Goal: Information Seeking & Learning: Understand process/instructions

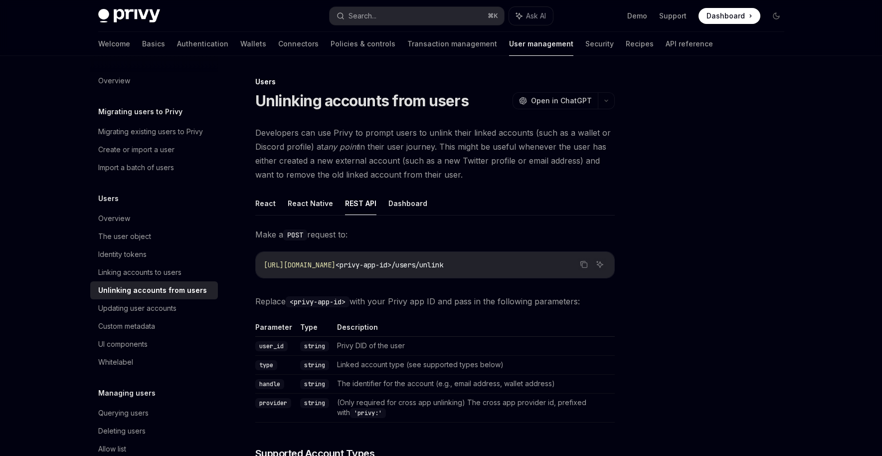
scroll to position [126, 0]
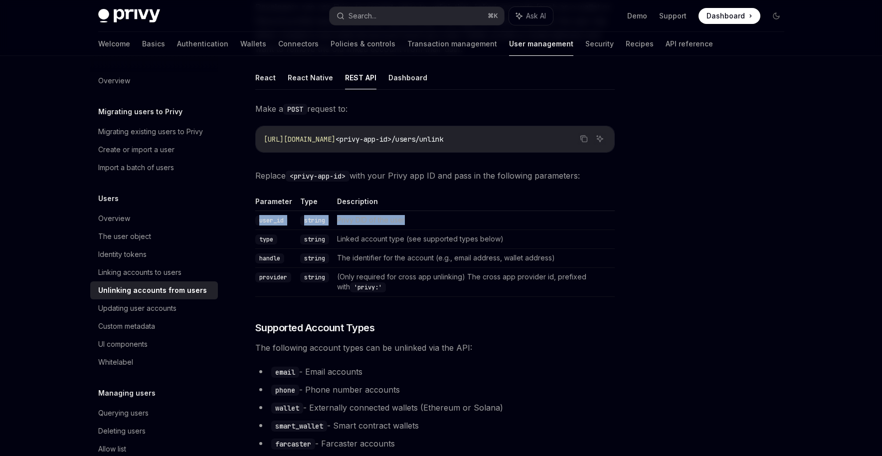
drag, startPoint x: 257, startPoint y: 218, endPoint x: 414, endPoint y: 223, distance: 157.1
click at [414, 223] on tr "user_id string Privy DID of the user" at bounding box center [434, 220] width 359 height 19
click at [164, 278] on div "Linking accounts to users" at bounding box center [139, 272] width 83 height 12
type textarea "*"
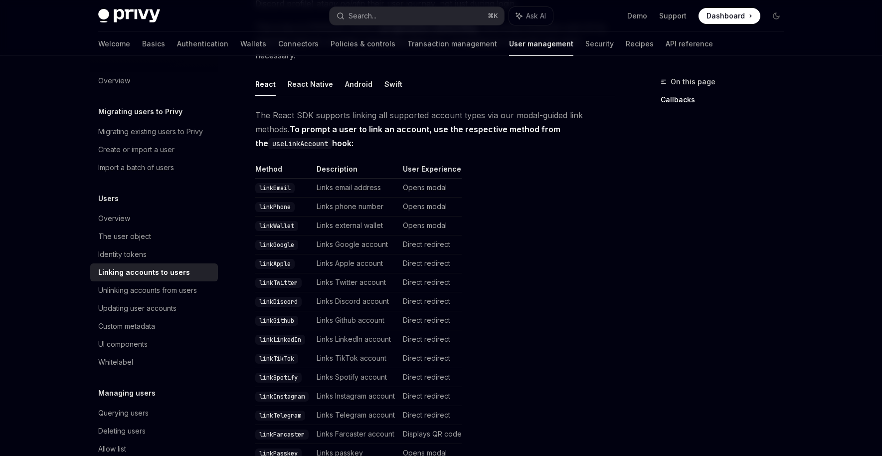
scroll to position [141, 0]
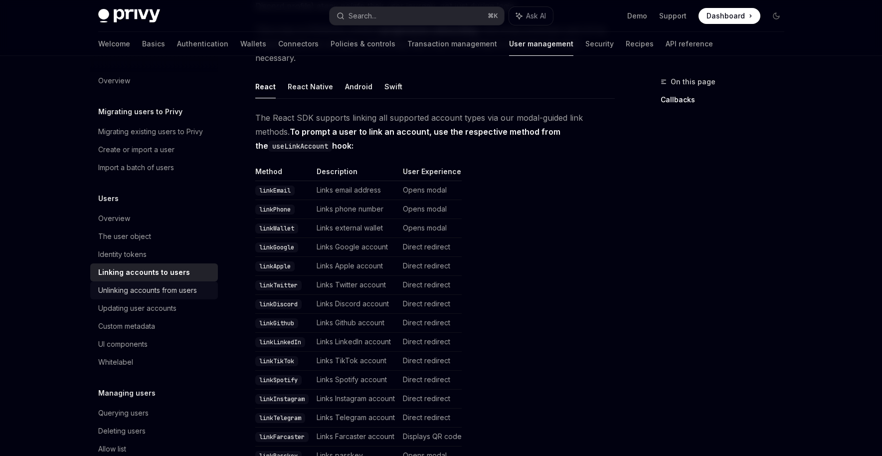
click at [148, 289] on div "Unlinking accounts from users" at bounding box center [147, 290] width 99 height 12
click at [147, 290] on div "Unlinking accounts from users" at bounding box center [147, 290] width 99 height 12
click at [153, 290] on div "Unlinking accounts from users" at bounding box center [147, 290] width 99 height 12
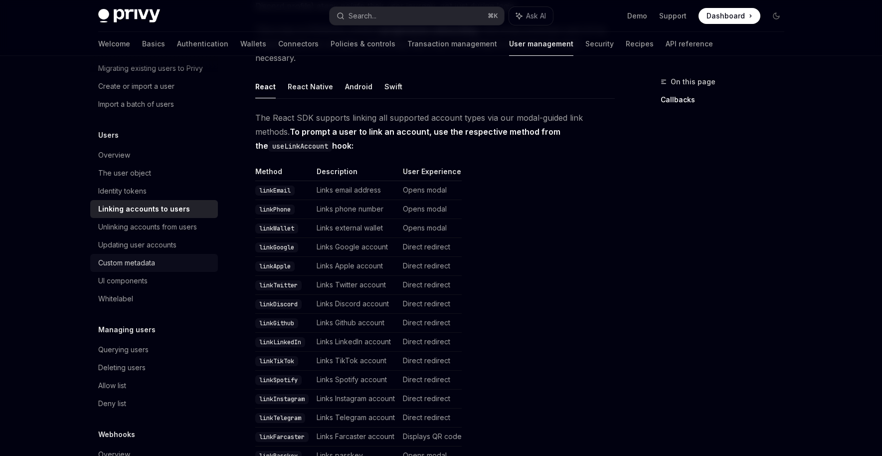
scroll to position [65, 0]
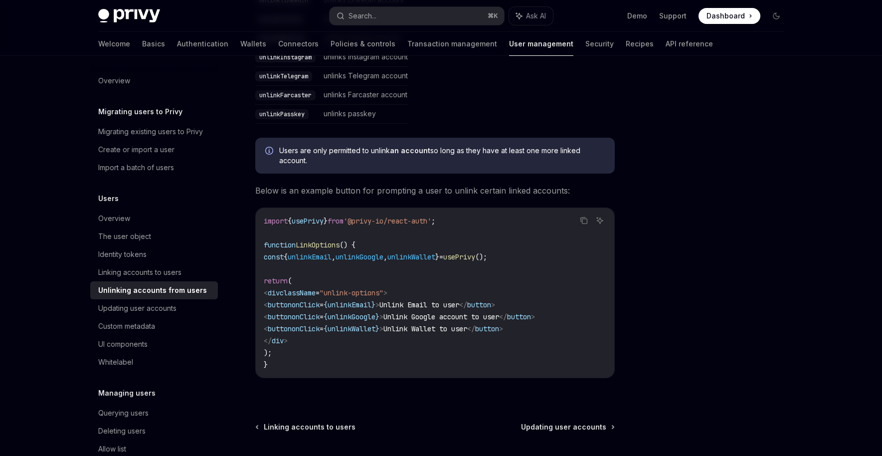
scroll to position [516, 0]
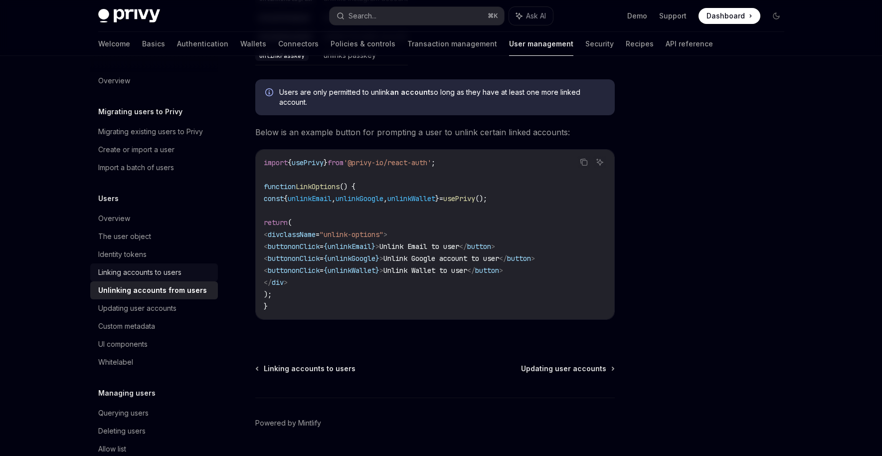
click at [163, 272] on div "Linking accounts to users" at bounding box center [139, 272] width 83 height 12
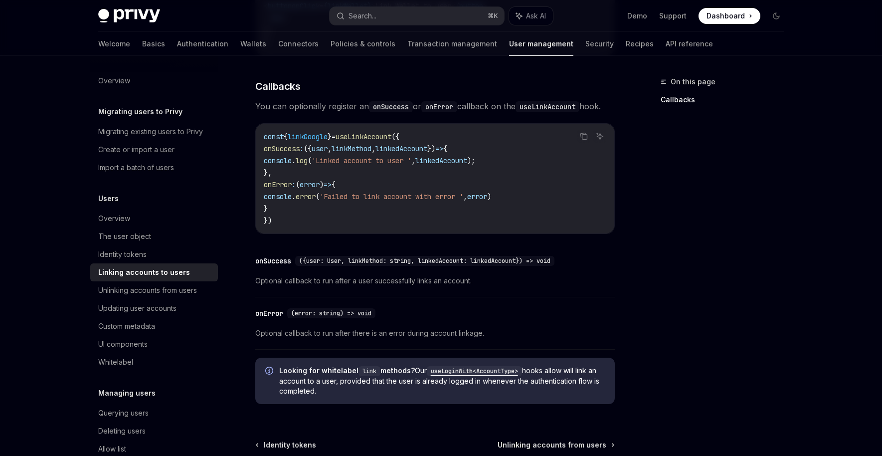
scroll to position [1154, 0]
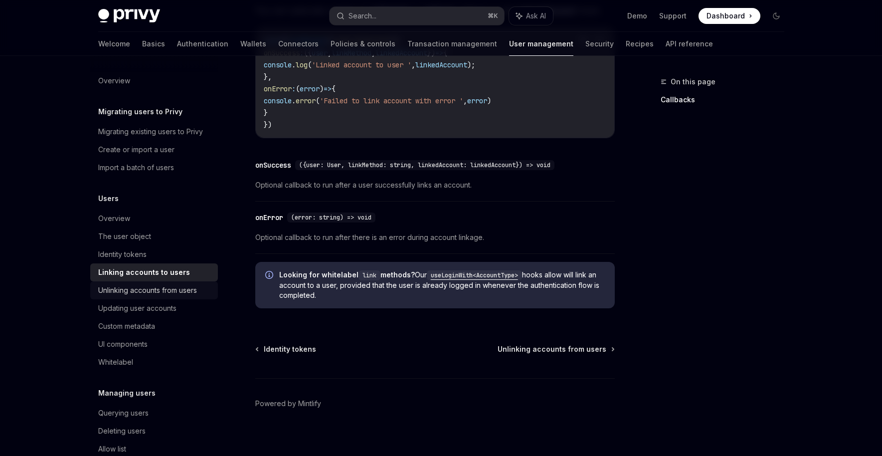
click at [111, 286] on div "Unlinking accounts from users" at bounding box center [147, 290] width 99 height 12
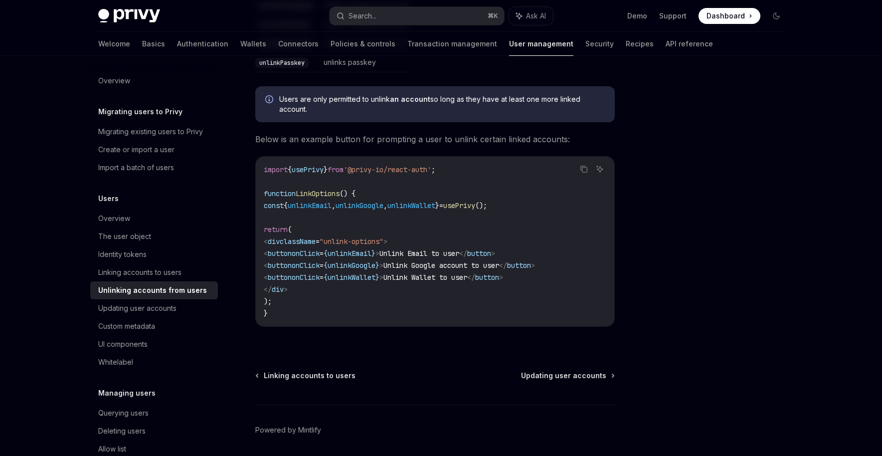
scroll to position [544, 0]
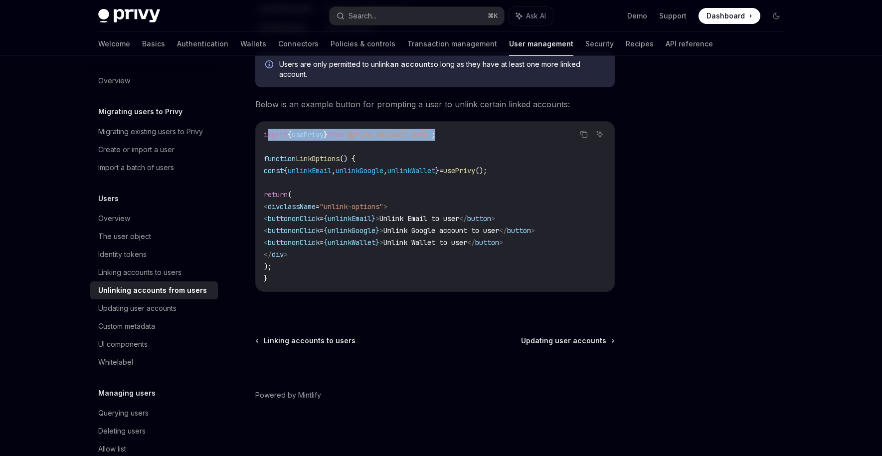
drag, startPoint x: 466, startPoint y: 137, endPoint x: 355, endPoint y: 155, distance: 112.7
click at [267, 138] on code "import { usePrivy } from '@privy-io/react-auth' ; function LinkOptions () { con…" at bounding box center [435, 206] width 342 height 155
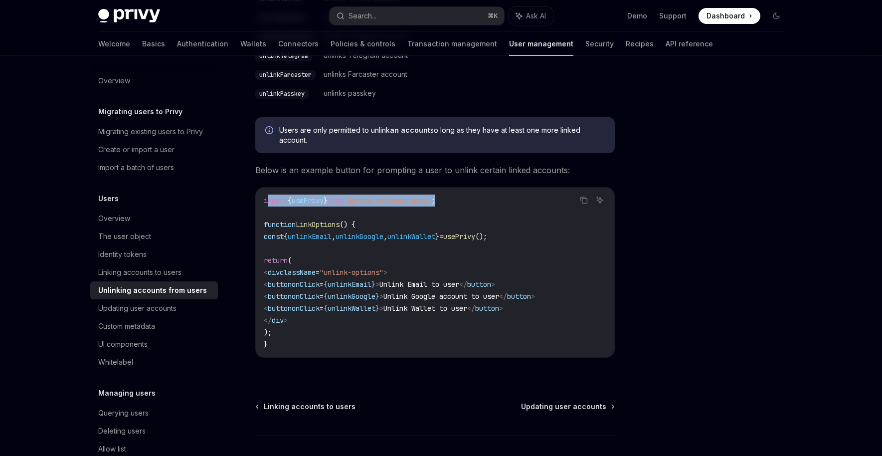
scroll to position [515, 0]
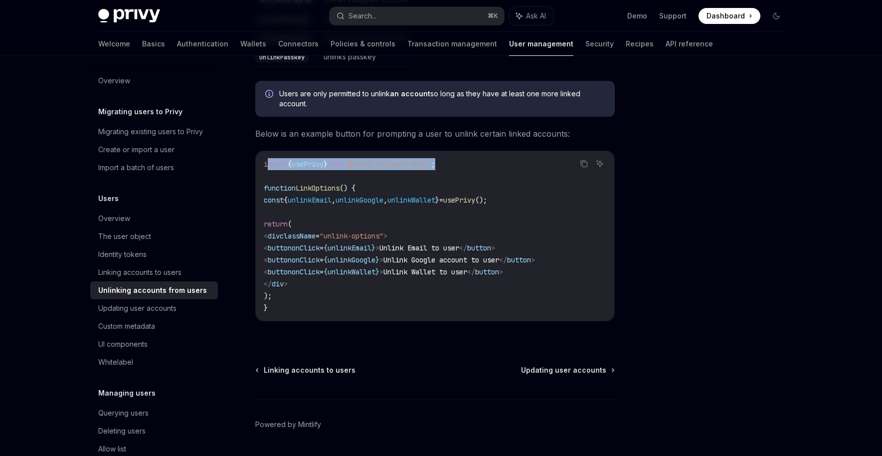
click at [461, 167] on code "import { usePrivy } from '@privy-io/react-auth' ; function LinkOptions () { con…" at bounding box center [435, 235] width 342 height 155
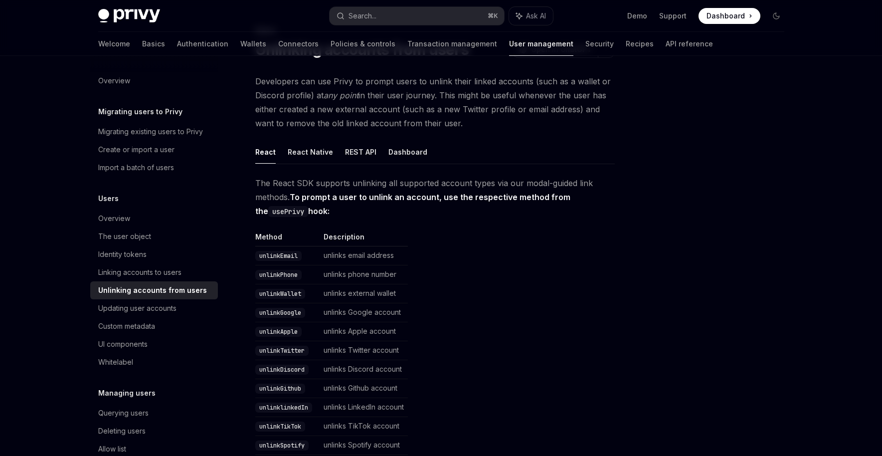
scroll to position [43, 0]
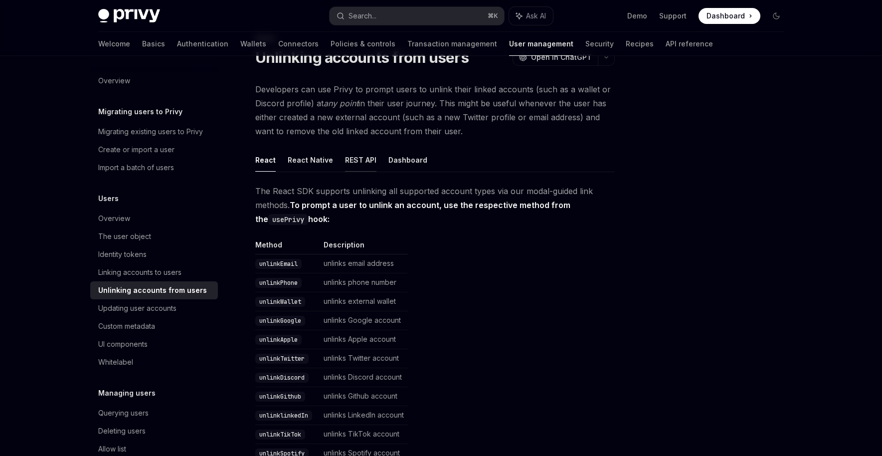
click at [361, 162] on button "REST API" at bounding box center [360, 159] width 31 height 23
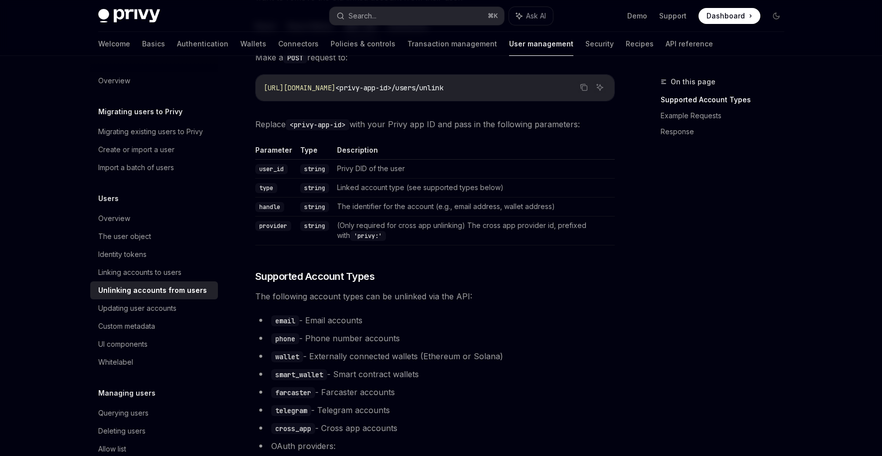
scroll to position [251, 0]
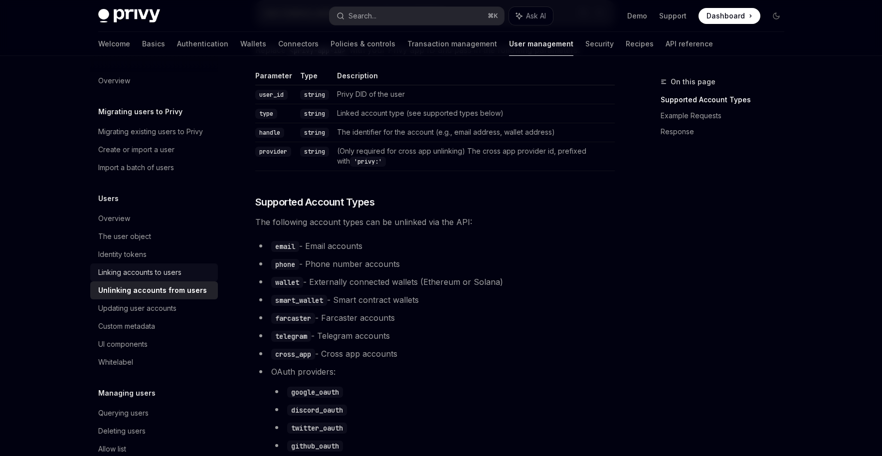
click at [147, 271] on div "Linking accounts to users" at bounding box center [139, 272] width 83 height 12
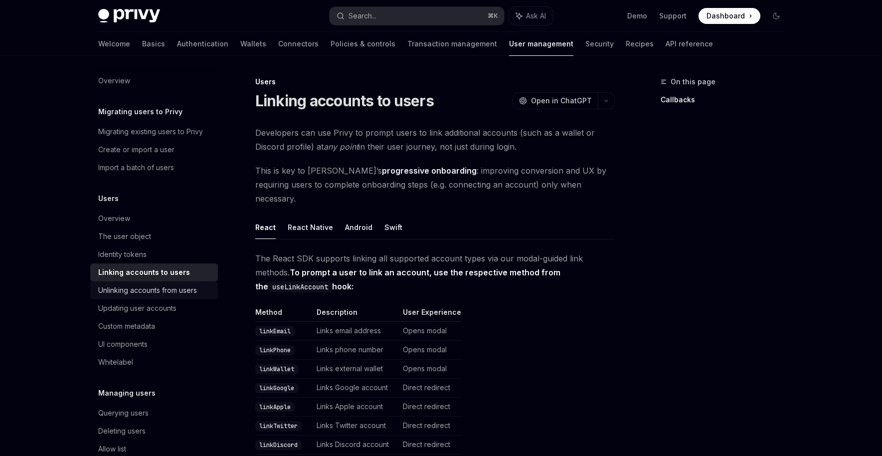
click at [130, 289] on div "Unlinking accounts from users" at bounding box center [147, 290] width 99 height 12
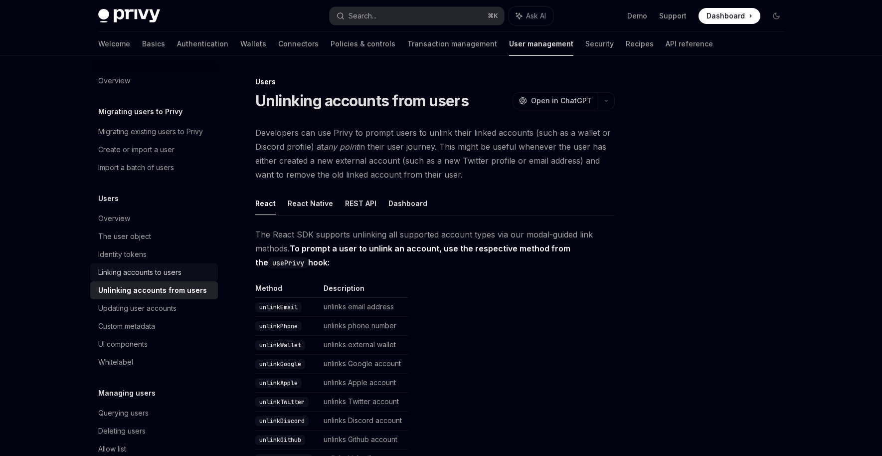
click at [153, 271] on div "Linking accounts to users" at bounding box center [139, 272] width 83 height 12
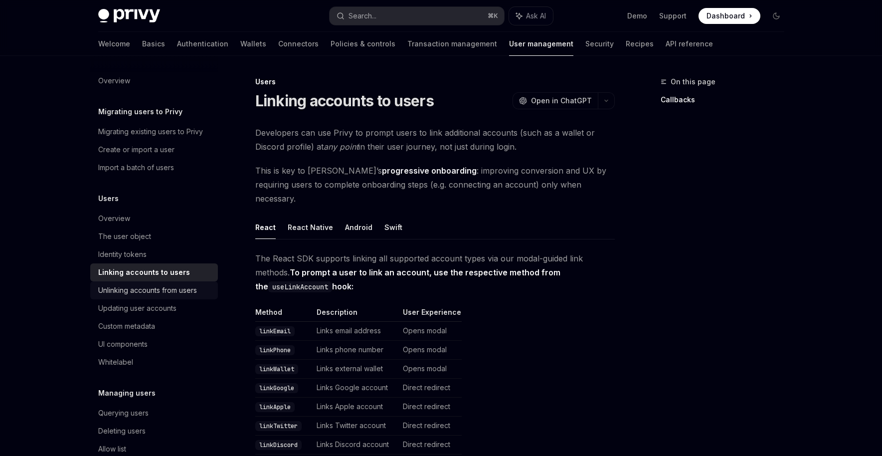
click at [139, 291] on div "Unlinking accounts from users" at bounding box center [147, 290] width 99 height 12
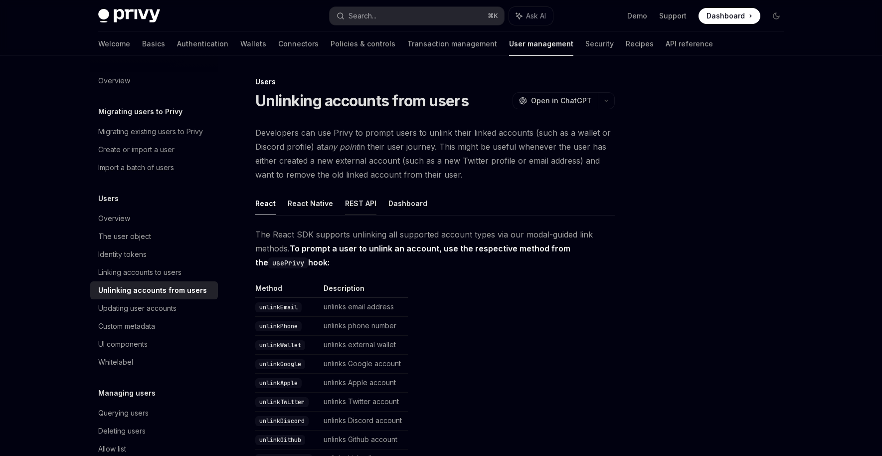
click at [363, 204] on button "REST API" at bounding box center [360, 202] width 31 height 23
type textarea "*"
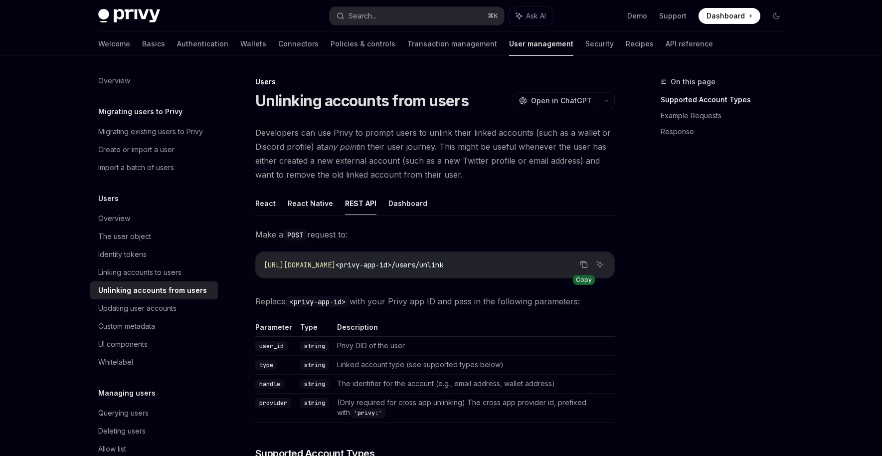
click at [583, 263] on icon "Copy the contents from the code block" at bounding box center [584, 264] width 8 height 8
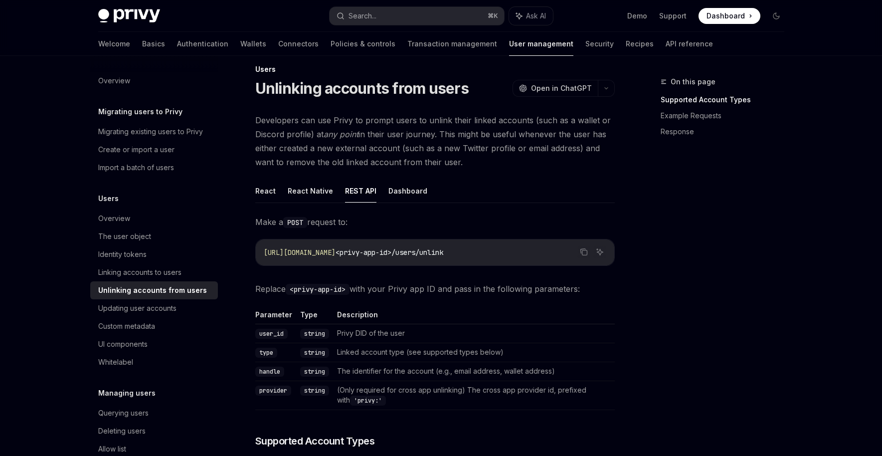
scroll to position [66, 0]
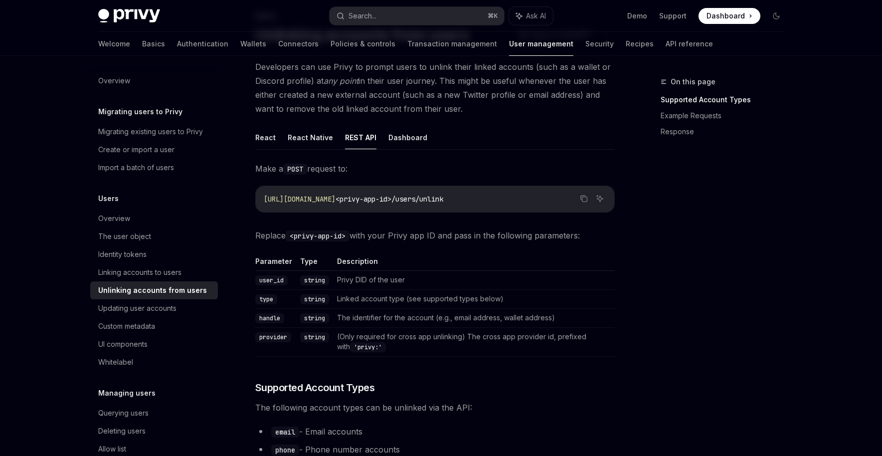
click at [268, 281] on code "user_id" at bounding box center [271, 280] width 32 height 10
copy code "user_id"
click at [353, 281] on td "Privy DID of the user" at bounding box center [474, 280] width 282 height 19
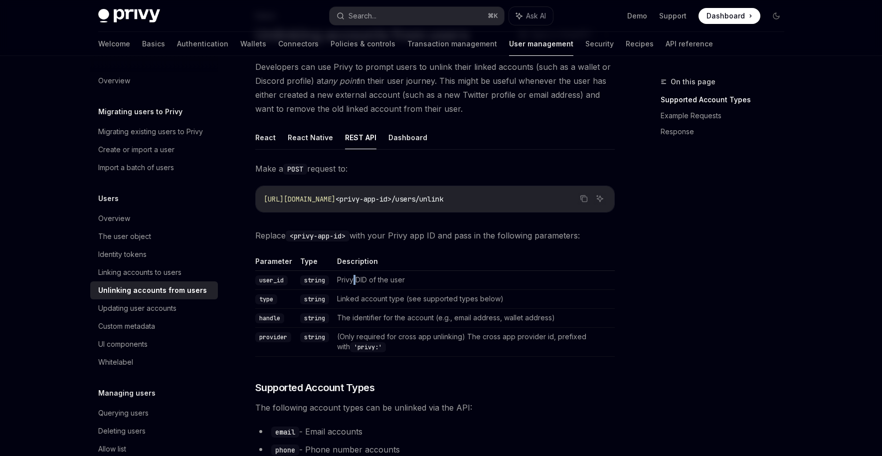
click at [357, 282] on td "Privy DID of the user" at bounding box center [474, 280] width 282 height 19
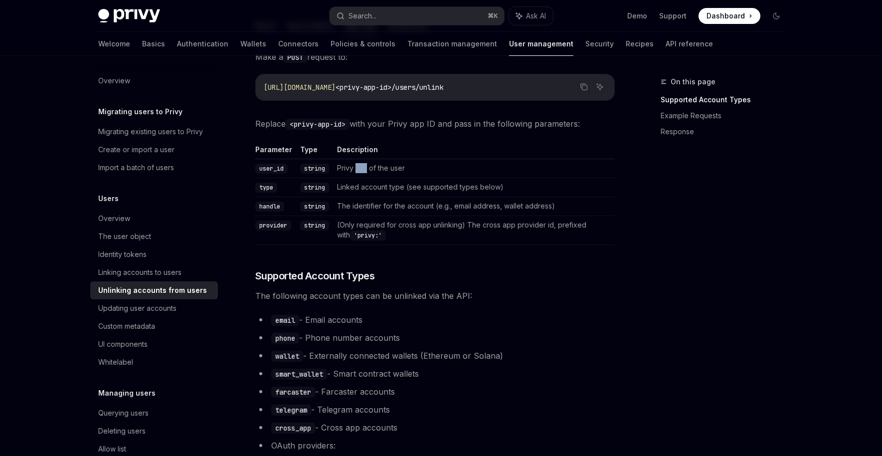
scroll to position [178, 0]
click at [292, 377] on code "smart_wallet" at bounding box center [299, 372] width 56 height 11
click at [292, 376] on code "smart_wallet" at bounding box center [299, 372] width 56 height 11
copy code "smart_wallet"
click at [266, 184] on code "type" at bounding box center [266, 186] width 22 height 10
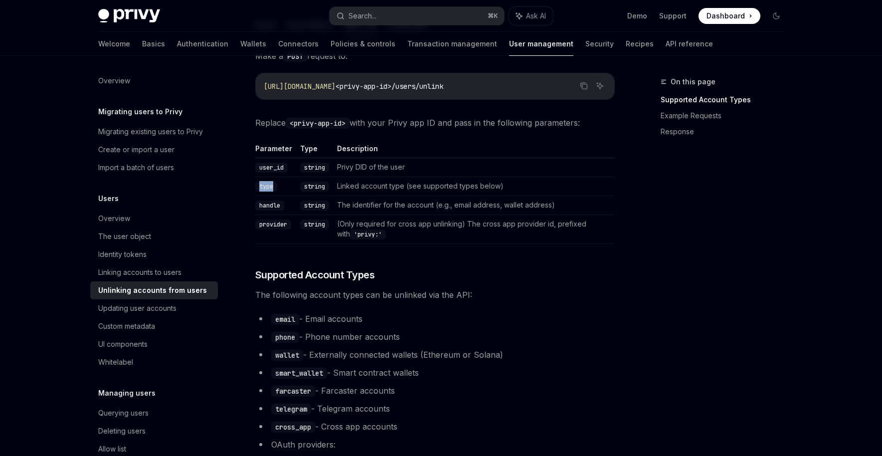
click at [266, 184] on code "type" at bounding box center [266, 186] width 22 height 10
copy code "type"
click at [290, 372] on code "smart_wallet" at bounding box center [299, 372] width 56 height 11
click at [290, 376] on code "smart_wallet" at bounding box center [299, 372] width 56 height 11
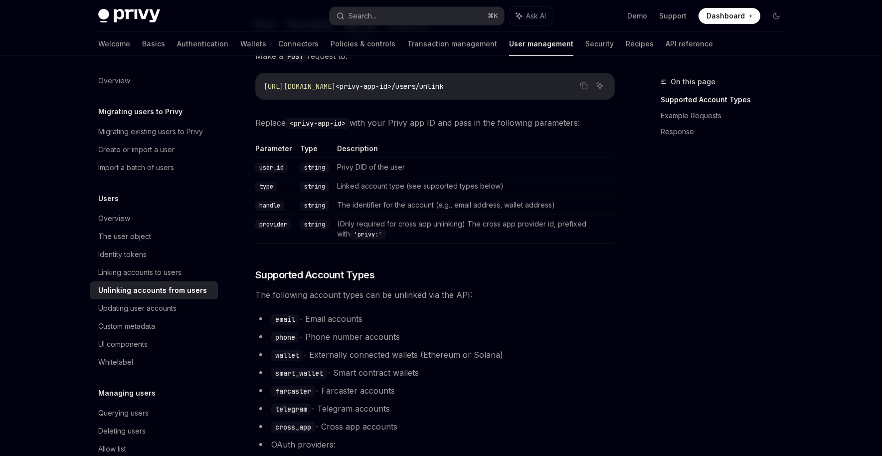
click at [290, 375] on code "smart_wallet" at bounding box center [299, 372] width 56 height 11
drag, startPoint x: 323, startPoint y: 374, endPoint x: 301, endPoint y: 374, distance: 22.4
click at [298, 374] on code "smart_wallet" at bounding box center [299, 372] width 56 height 11
drag, startPoint x: 325, startPoint y: 373, endPoint x: 275, endPoint y: 373, distance: 50.3
click at [275, 373] on code "smart_wallet" at bounding box center [299, 372] width 56 height 11
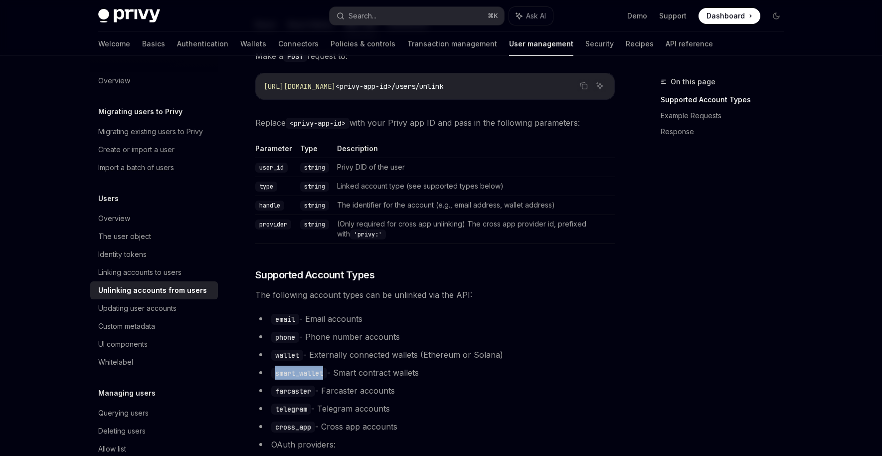
copy code "smart_wallet"
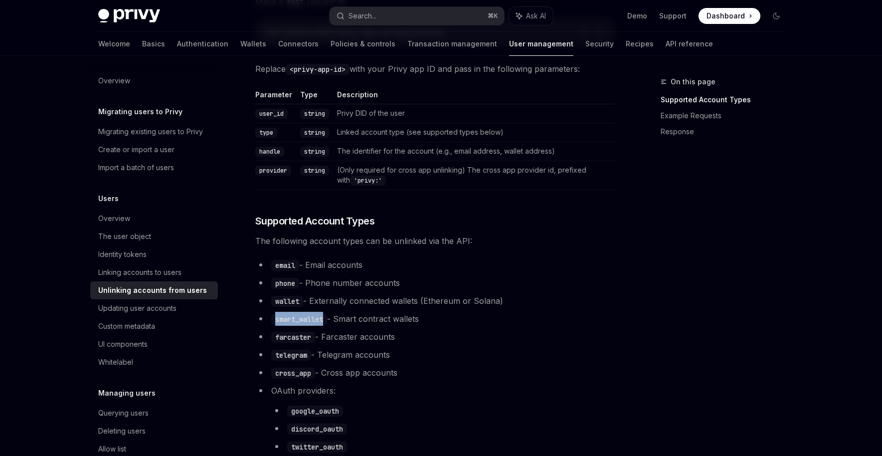
scroll to position [213, 0]
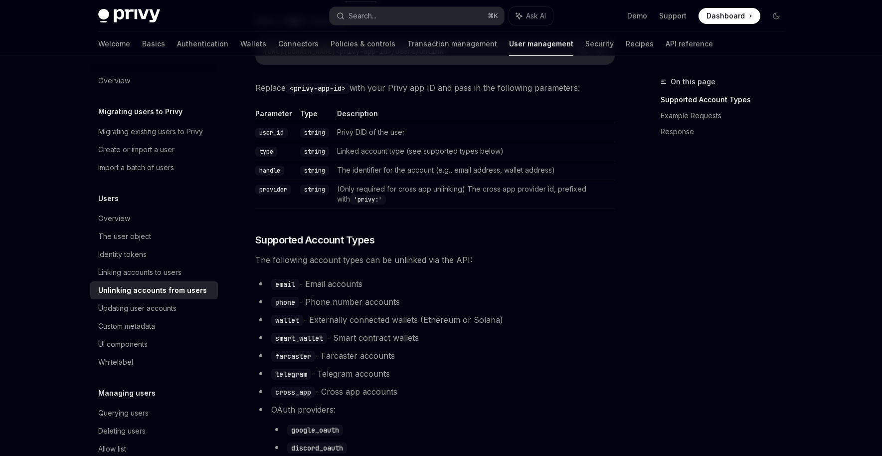
click at [266, 172] on code "handle" at bounding box center [269, 170] width 29 height 10
copy code "handle"
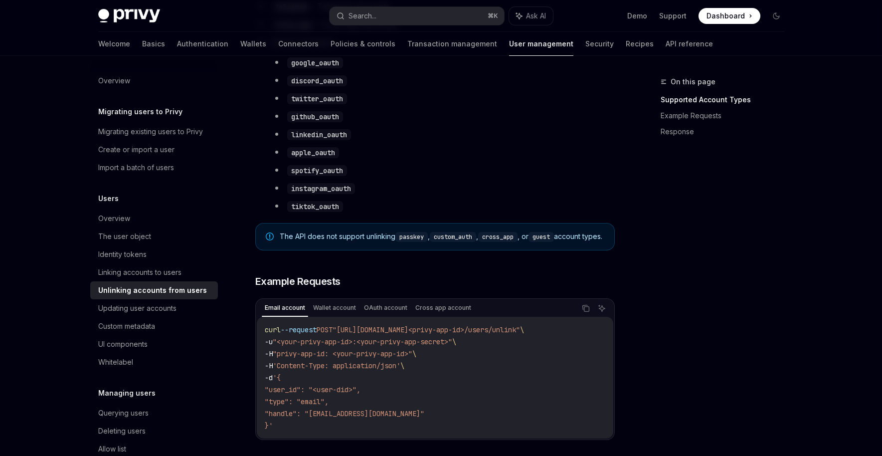
scroll to position [710, 0]
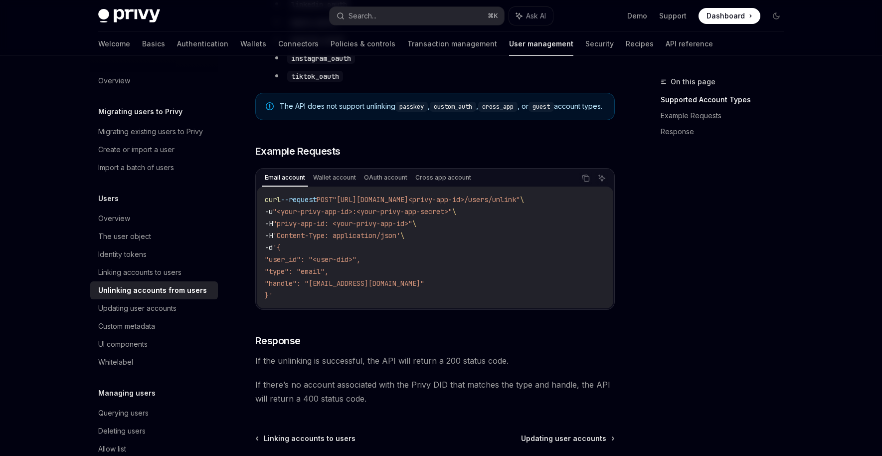
click at [356, 216] on span ""<your-privy-app-id>:<your-privy-app-secret>"" at bounding box center [362, 211] width 179 height 9
drag, startPoint x: 357, startPoint y: 223, endPoint x: 305, endPoint y: 230, distance: 52.8
click at [285, 216] on span ""<your-privy-app-id>:<your-privy-app-secret>"" at bounding box center [362, 211] width 179 height 9
click at [389, 240] on span "'Content-Type: application/json'" at bounding box center [337, 235] width 128 height 9
drag, startPoint x: 268, startPoint y: 221, endPoint x: 273, endPoint y: 221, distance: 5.0
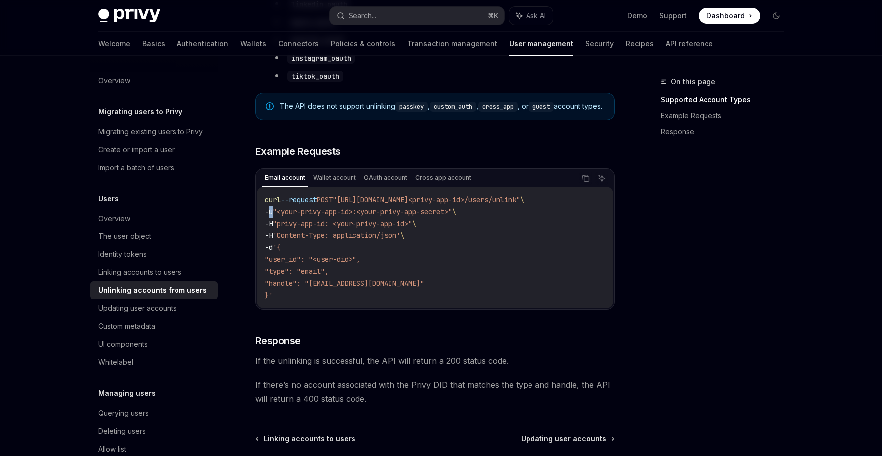
click at [273, 216] on span "-u" at bounding box center [269, 211] width 8 height 9
click at [282, 216] on span ""<your-privy-app-id>:<your-privy-app-secret>"" at bounding box center [362, 211] width 179 height 9
drag, startPoint x: 278, startPoint y: 219, endPoint x: 303, endPoint y: 222, distance: 25.0
click at [306, 216] on span ""<your-privy-app-id>:<your-privy-app-secret>"" at bounding box center [362, 211] width 179 height 9
drag, startPoint x: 284, startPoint y: 221, endPoint x: 306, endPoint y: 223, distance: 21.5
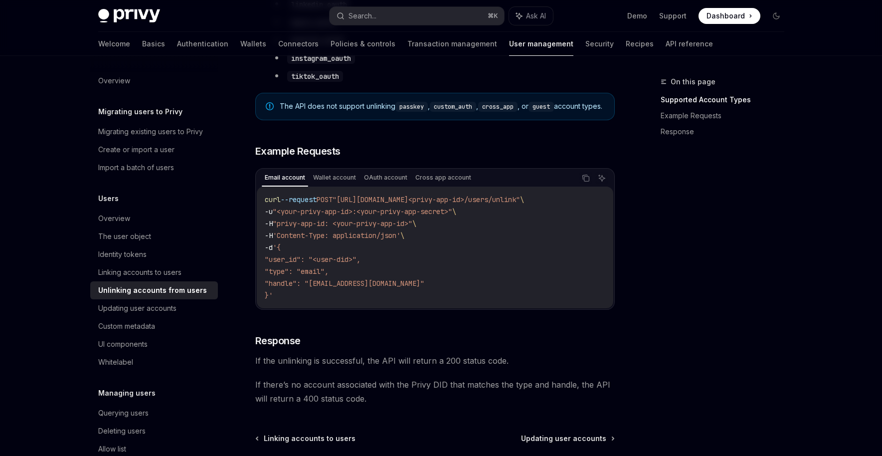
click at [284, 216] on span ""<your-privy-app-id>:<your-privy-app-secret>"" at bounding box center [362, 211] width 179 height 9
click at [583, 182] on icon "Copy the contents from the code block" at bounding box center [586, 178] width 8 height 8
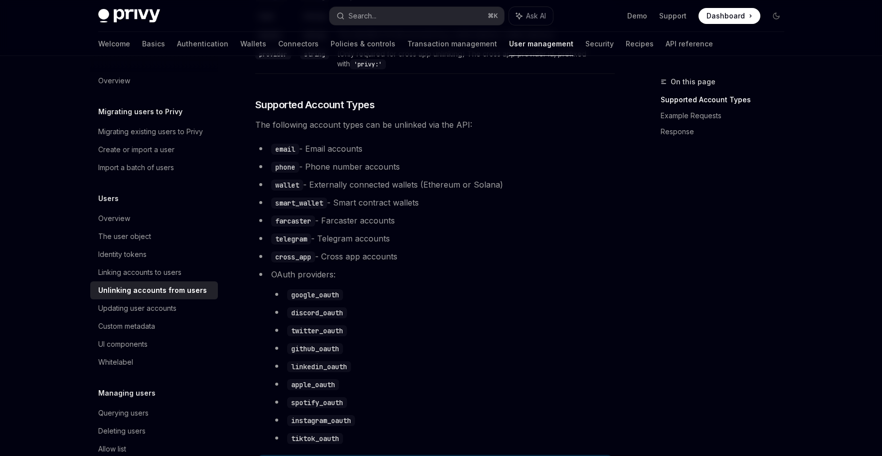
scroll to position [333, 0]
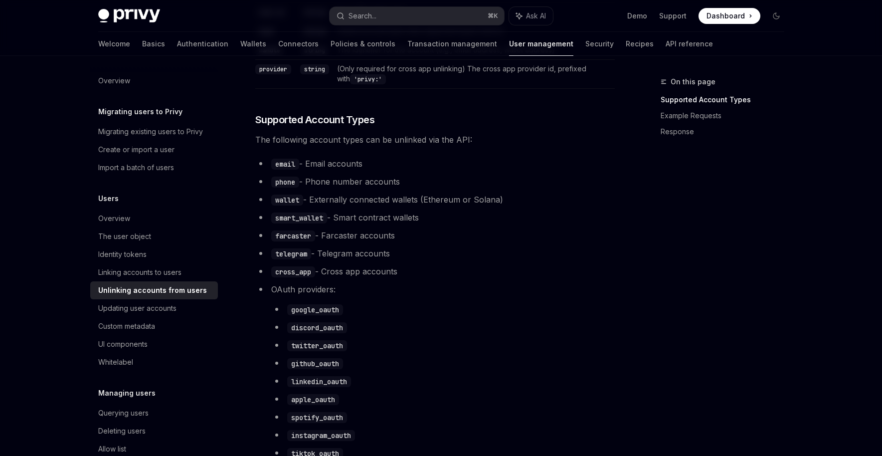
click at [299, 217] on code "smart_wallet" at bounding box center [299, 217] width 56 height 11
click at [299, 216] on code "smart_wallet" at bounding box center [299, 217] width 56 height 11
copy code "smart_wallet"
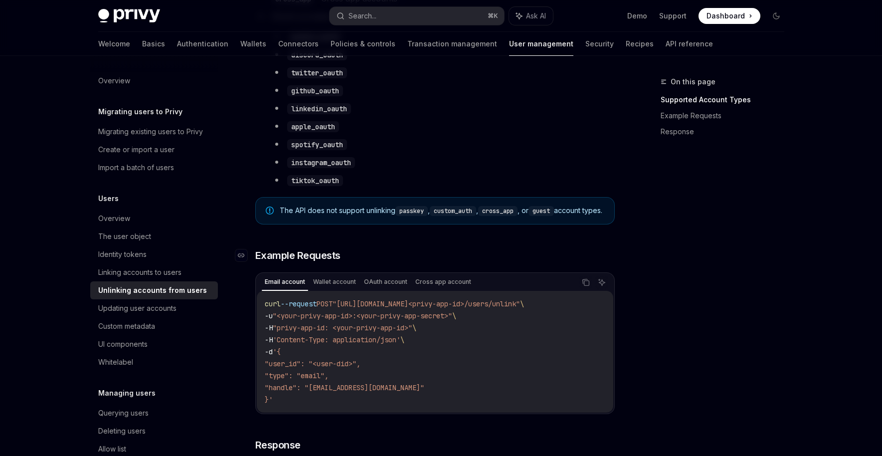
scroll to position [608, 0]
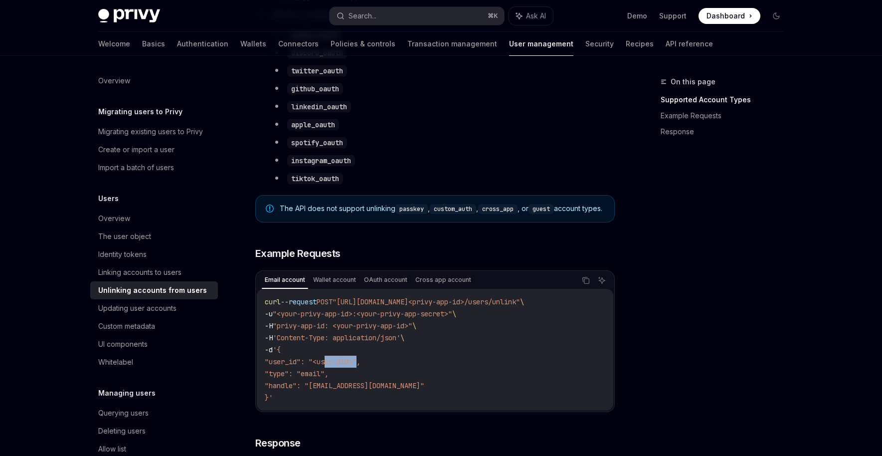
drag, startPoint x: 327, startPoint y: 374, endPoint x: 361, endPoint y: 377, distance: 34.5
click at [360, 366] on span ""user_id": "<user-did>"," at bounding box center [313, 361] width 96 height 9
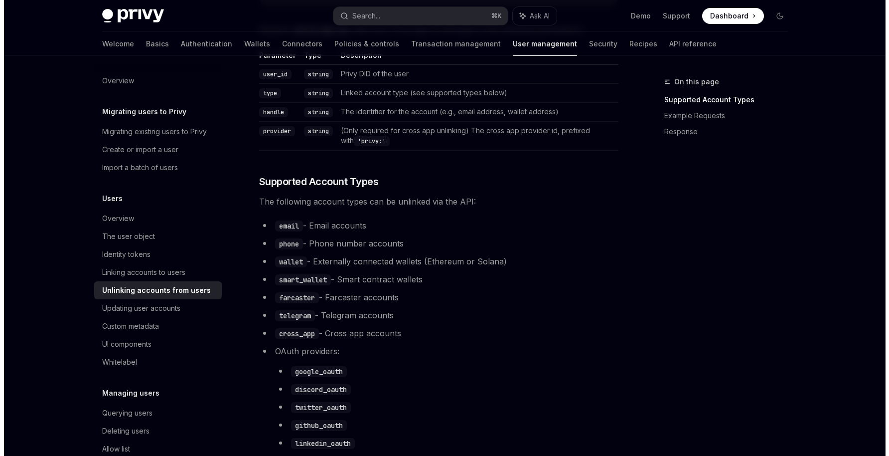
scroll to position [271, 0]
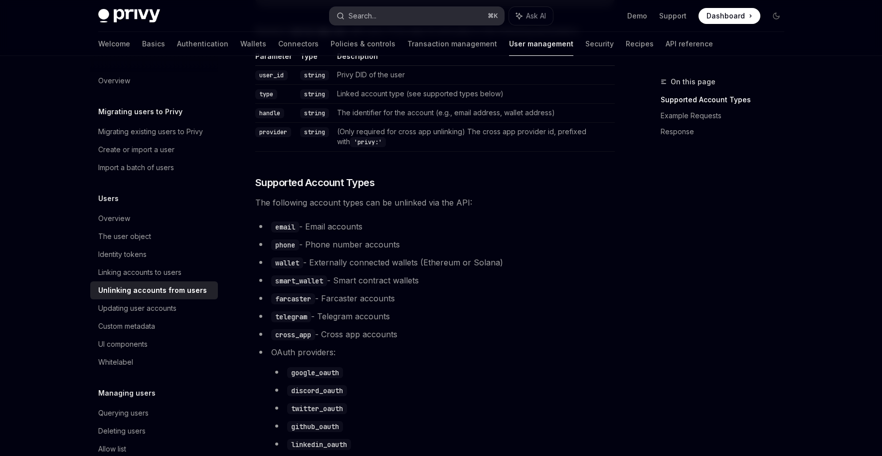
click at [390, 14] on button "Search... ⌘ K" at bounding box center [416, 16] width 174 height 18
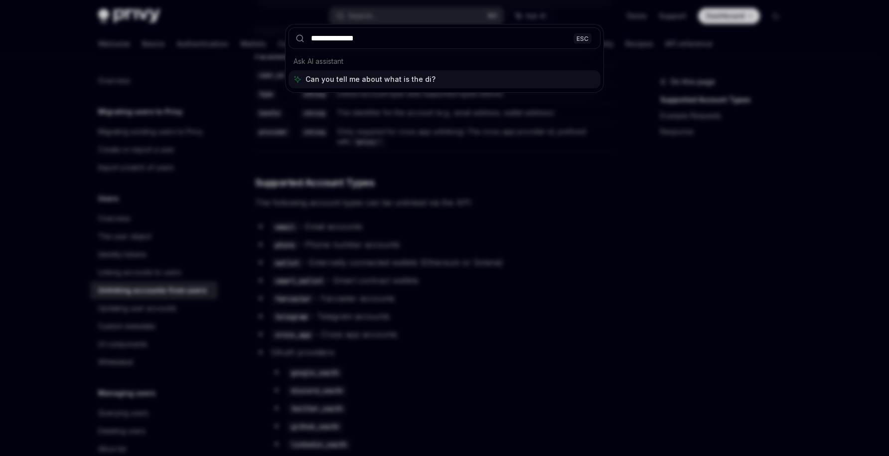
type input "**********"
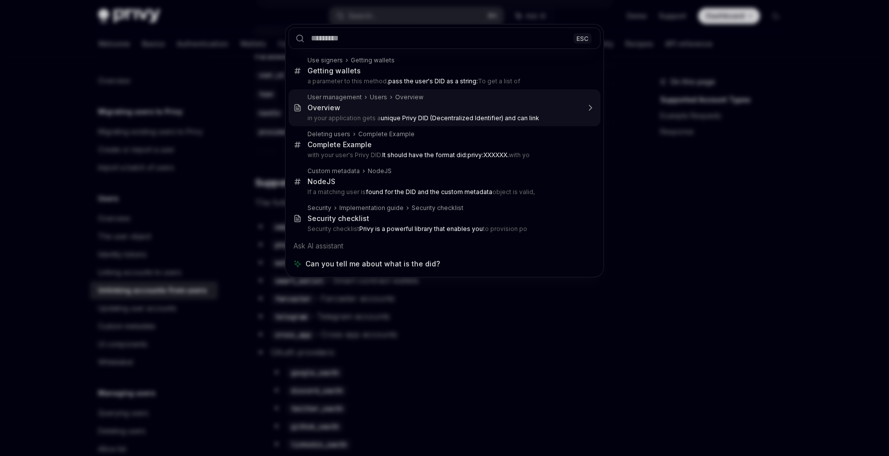
type textarea "*"
